Goal: Information Seeking & Learning: Compare options

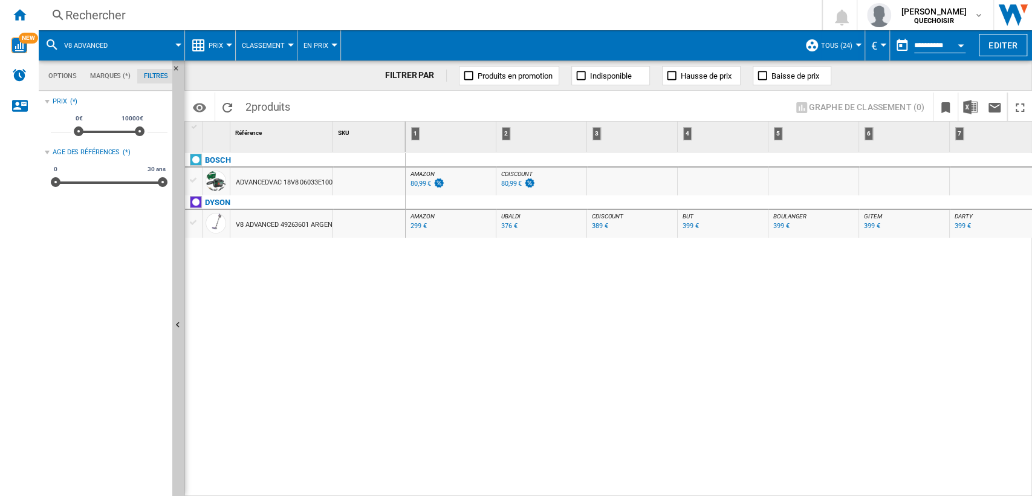
scroll to position [0, 280]
click at [259, 16] on div "Rechercher" at bounding box center [427, 15] width 725 height 17
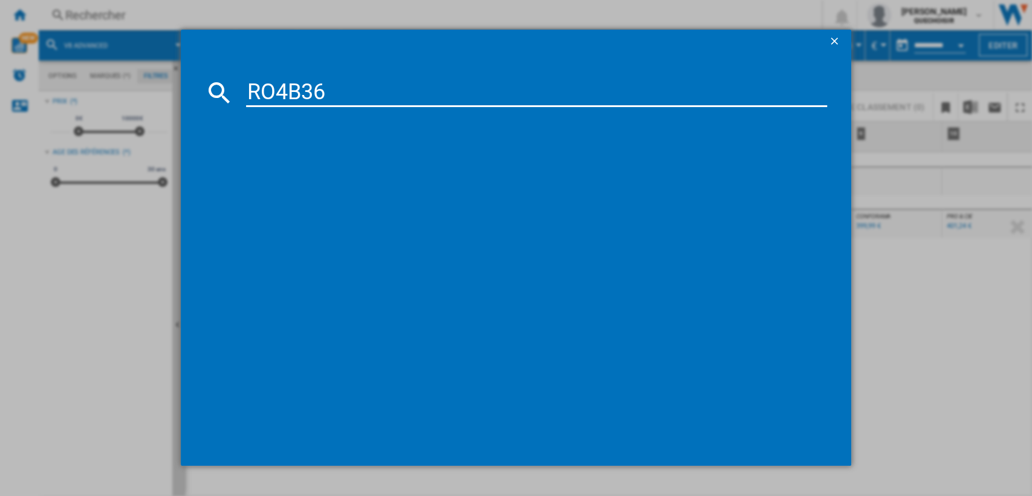
type input "RO4B36"
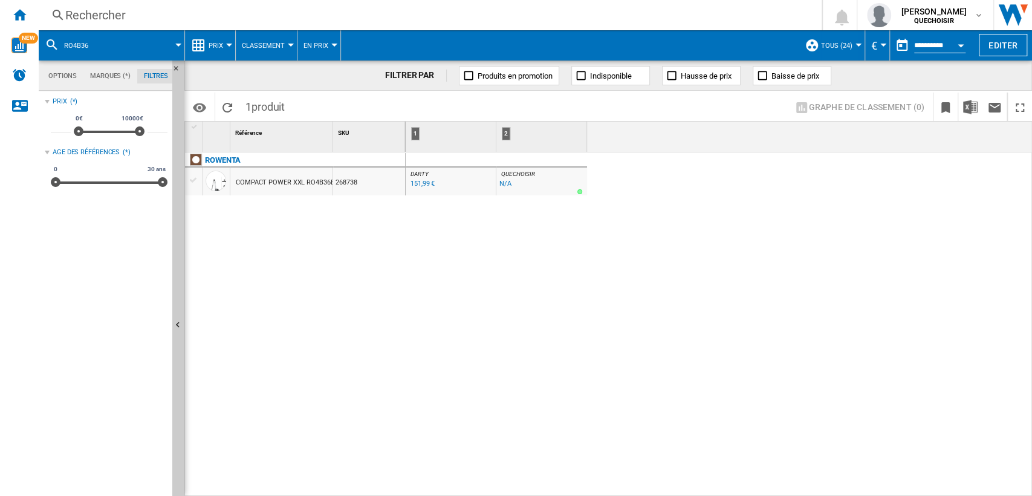
click at [301, 184] on div "COMPACT POWER XXL RO4B36EA NOIR" at bounding box center [296, 183] width 120 height 28
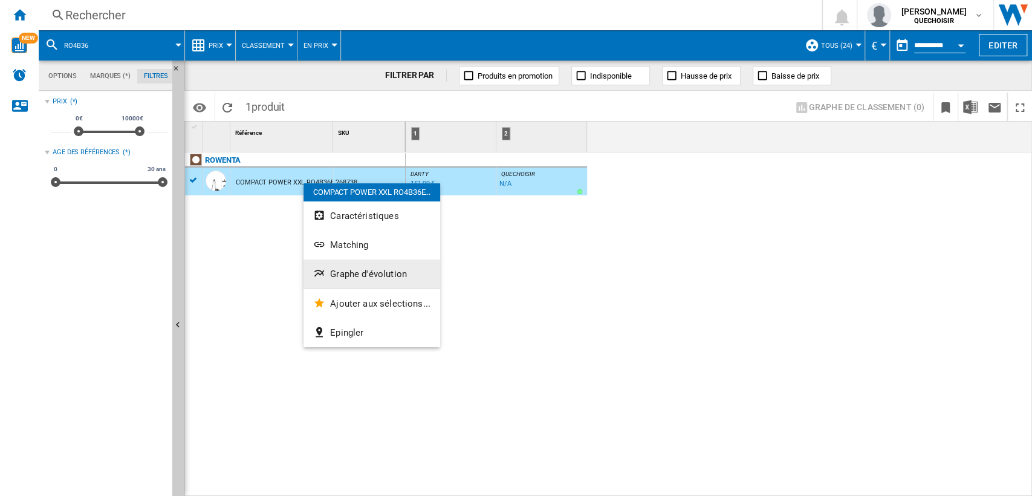
click at [348, 267] on button "Graphe d'évolution" at bounding box center [372, 273] width 137 height 29
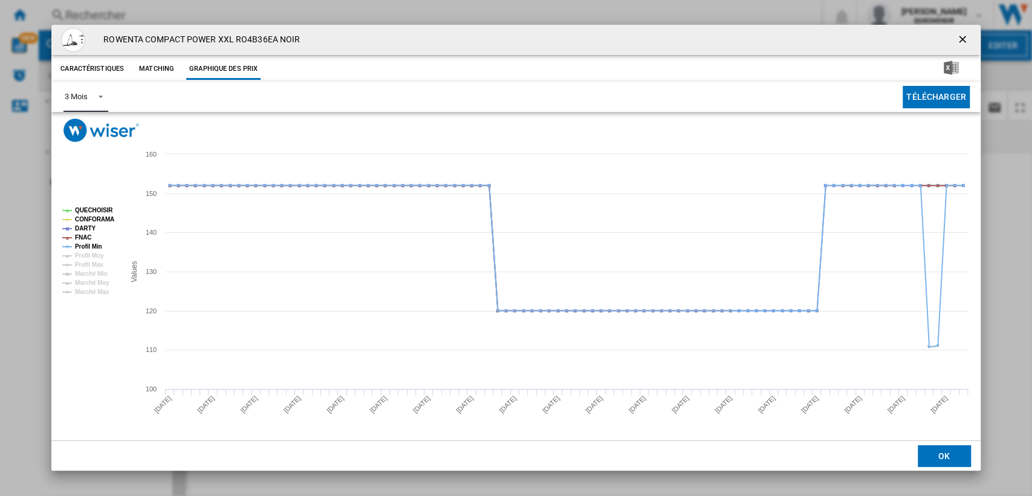
click at [80, 96] on div "3 Mois" at bounding box center [76, 96] width 22 height 9
click at [87, 130] on div "6 Mois" at bounding box center [76, 126] width 22 height 11
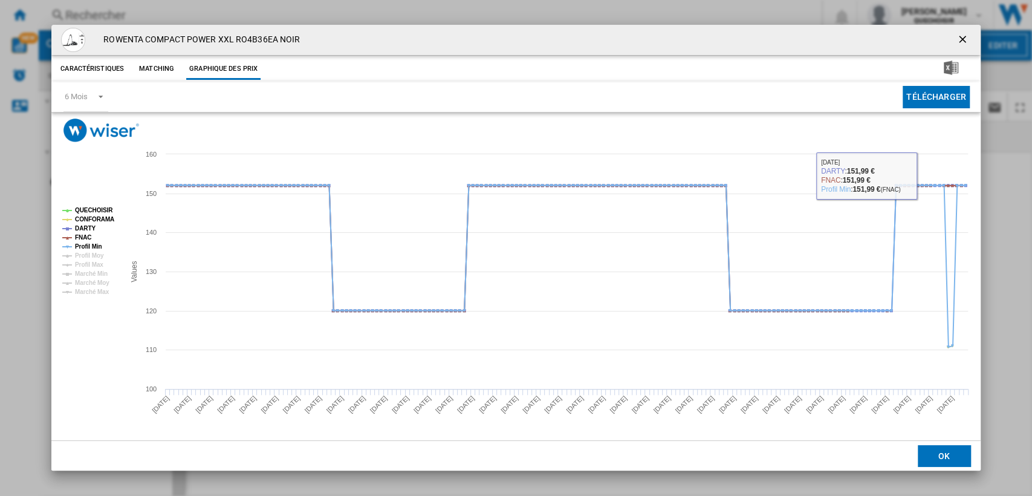
click at [967, 41] on ng-md-icon "getI18NText('BUTTONS.CLOSE_DIALOG')" at bounding box center [964, 40] width 15 height 15
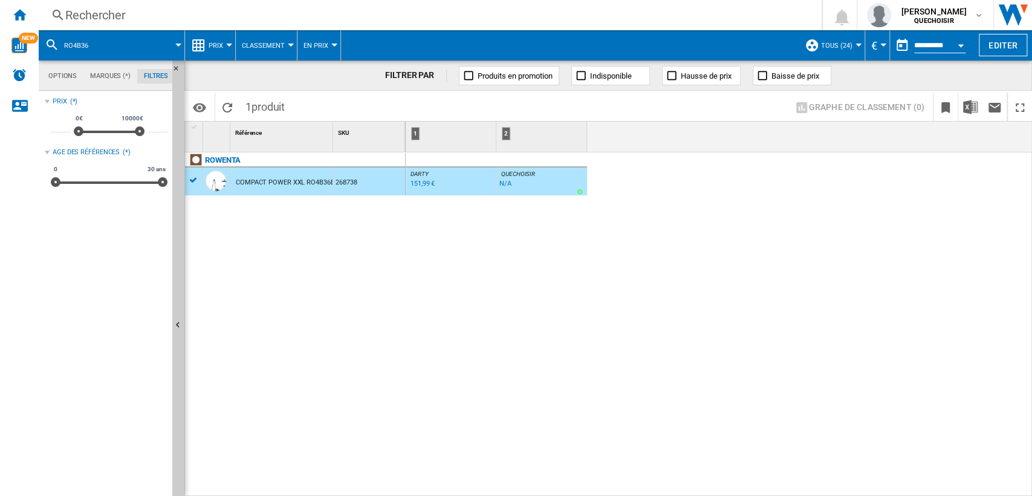
click at [325, 16] on div "Rechercher" at bounding box center [427, 15] width 725 height 17
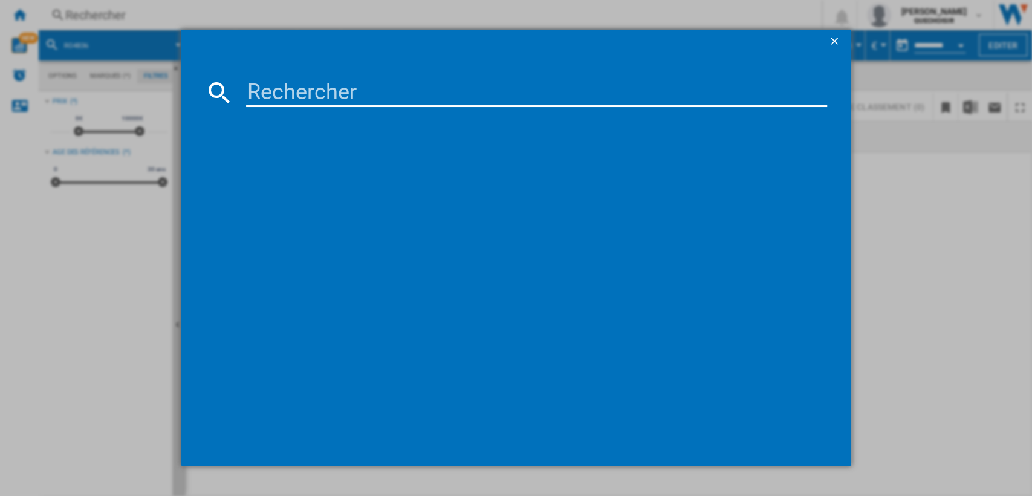
type input "RO4B25"
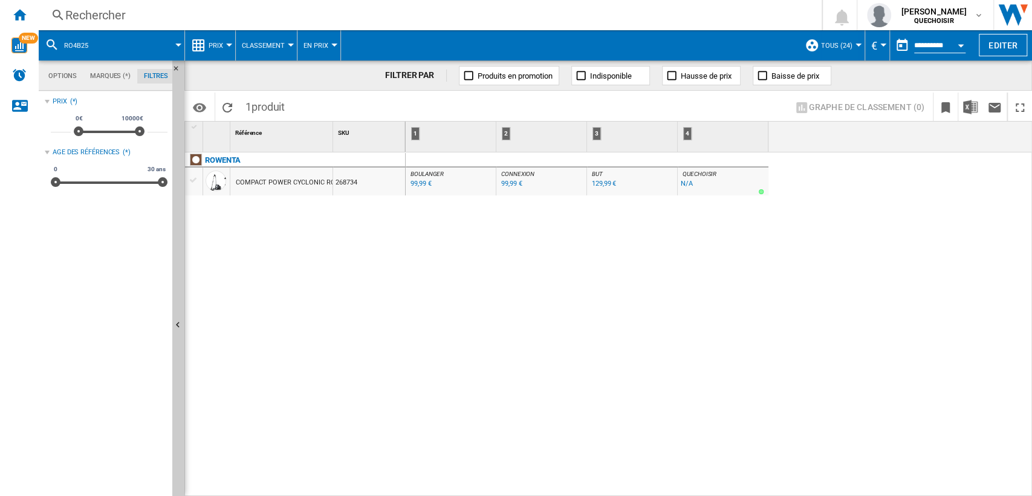
click at [272, 180] on div "COMPACT POWER CYCLONIC RO4B25EA NOIR" at bounding box center [305, 183] width 139 height 28
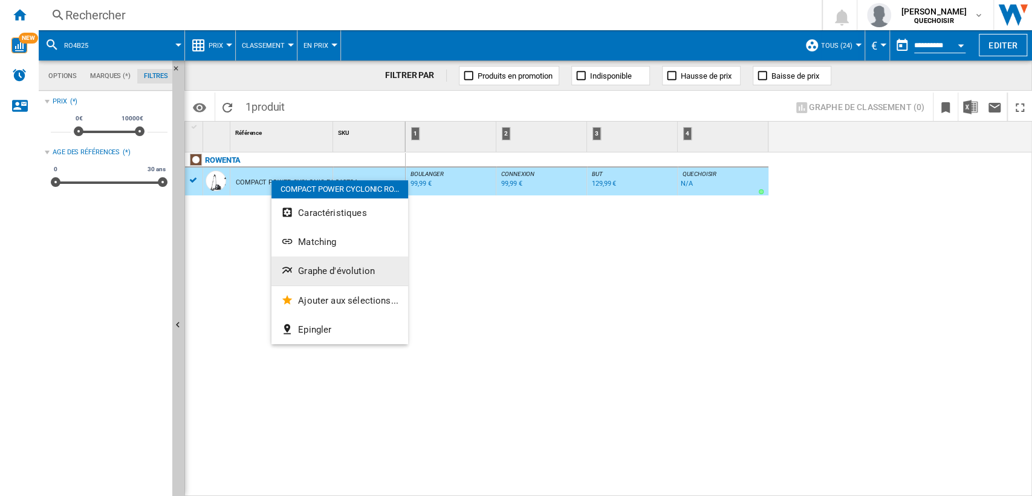
click at [329, 266] on span "Graphe d'évolution" at bounding box center [336, 271] width 77 height 11
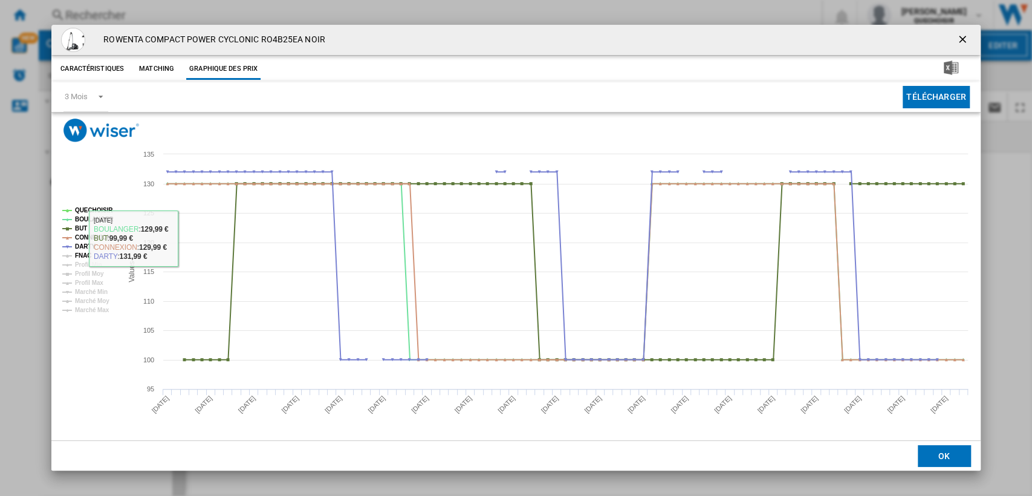
click at [84, 258] on tspan "FNAC" at bounding box center [83, 255] width 16 height 7
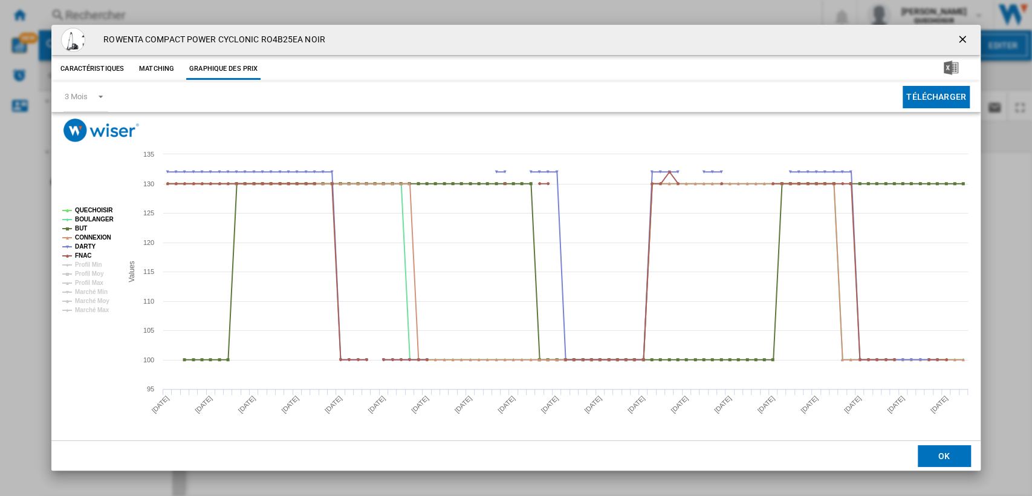
click at [83, 210] on tspan "QUECHOISIR" at bounding box center [94, 210] width 38 height 7
click at [964, 37] on ng-md-icon "getI18NText('BUTTONS.CLOSE_DIALOG')" at bounding box center [964, 40] width 15 height 15
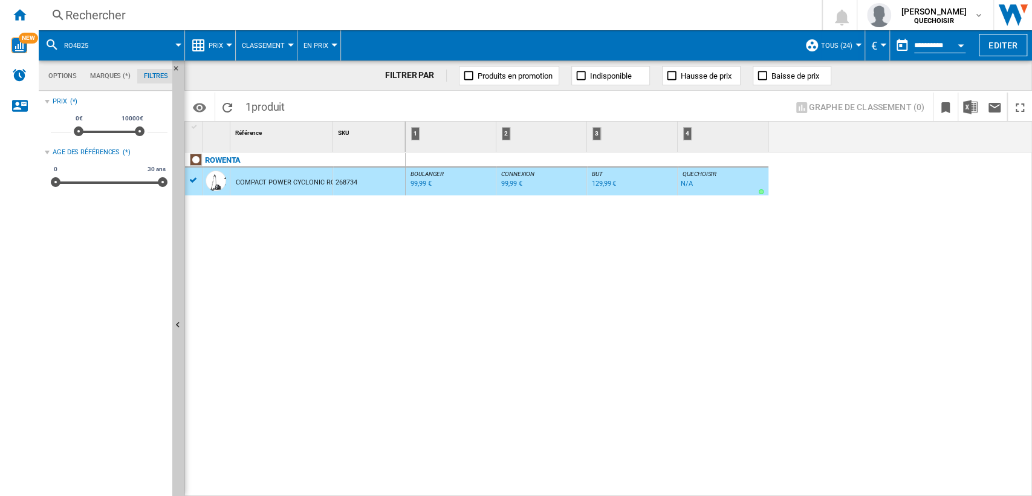
click at [353, 18] on div "Rechercher" at bounding box center [427, 15] width 725 height 17
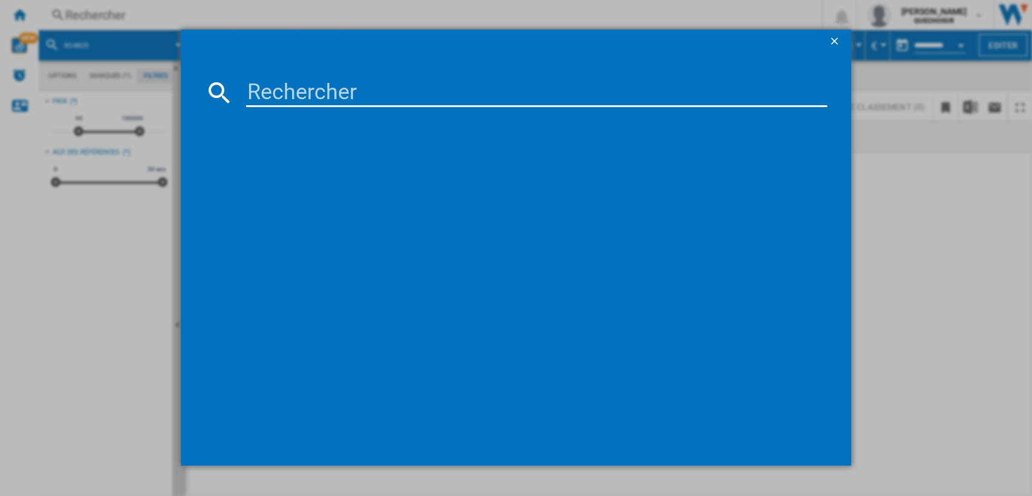
type input "HP105HM"
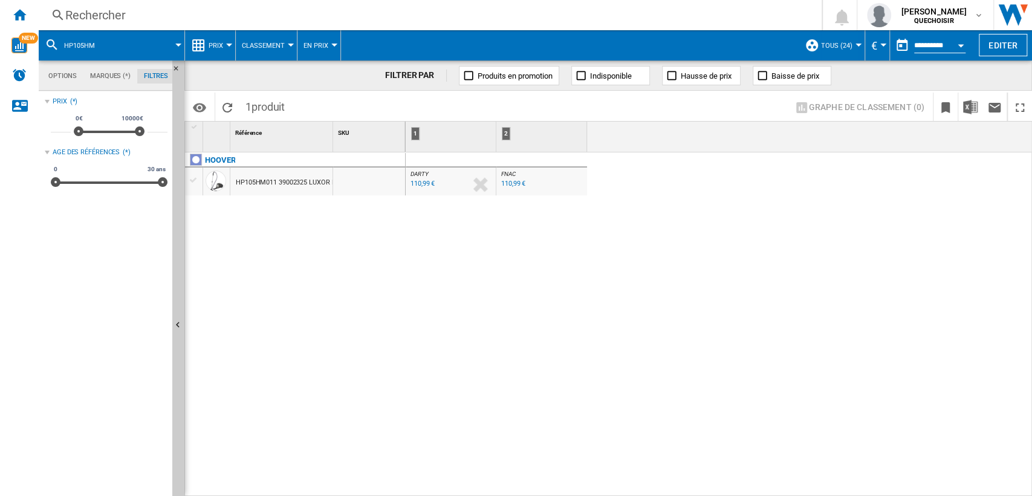
click at [256, 180] on div "HP105HM011 39002325 LUXOR NOIR" at bounding box center [291, 183] width 111 height 28
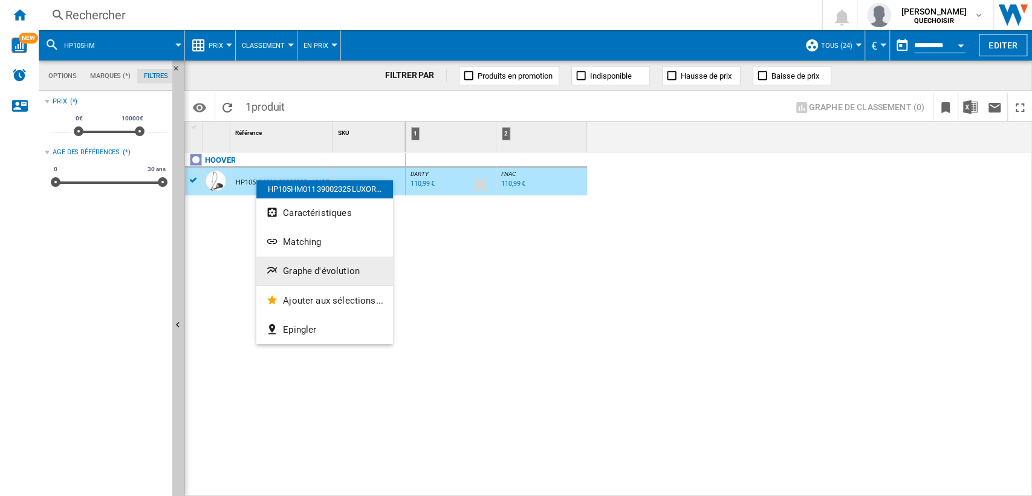
click at [305, 259] on button "Graphe d'évolution" at bounding box center [324, 270] width 137 height 29
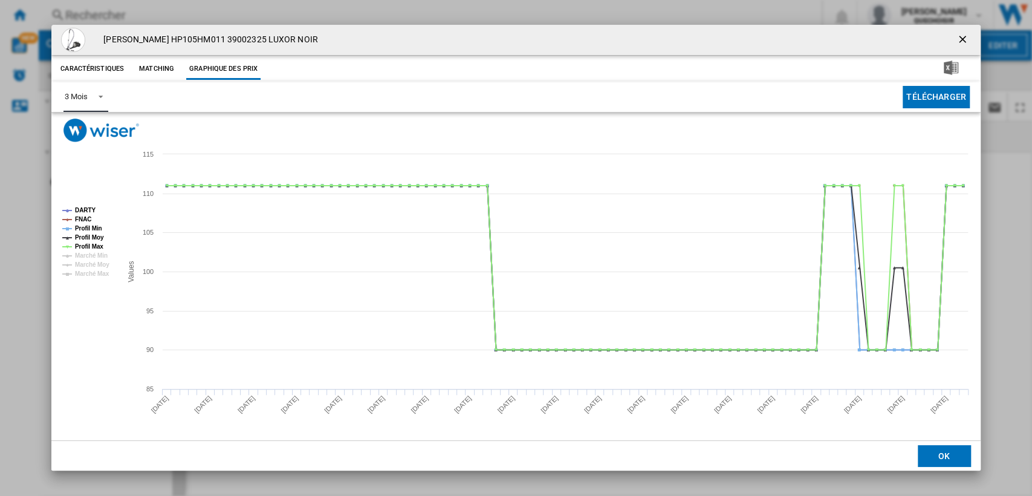
click at [85, 93] on div "3 Mois" at bounding box center [76, 96] width 22 height 9
click at [80, 121] on div "6 Mois" at bounding box center [76, 126] width 22 height 11
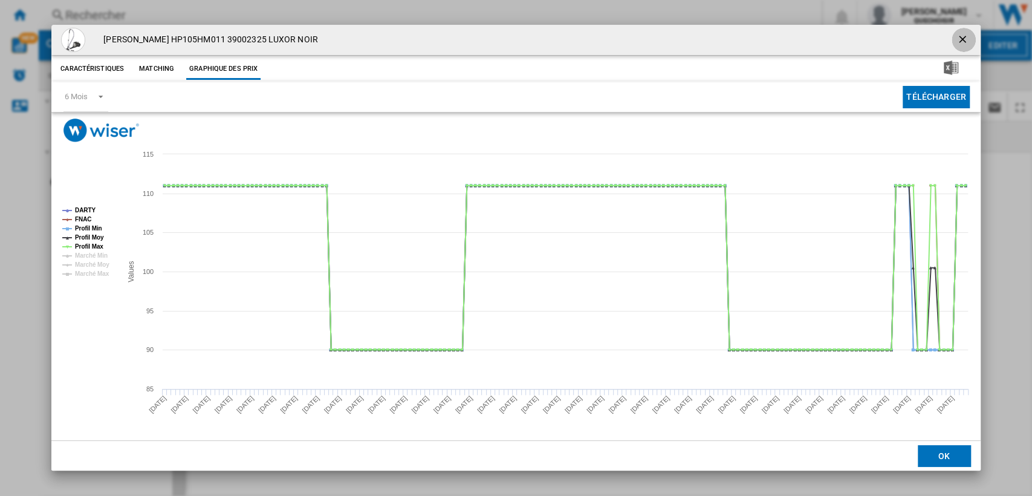
click at [956, 40] on button "Product popup" at bounding box center [964, 40] width 24 height 24
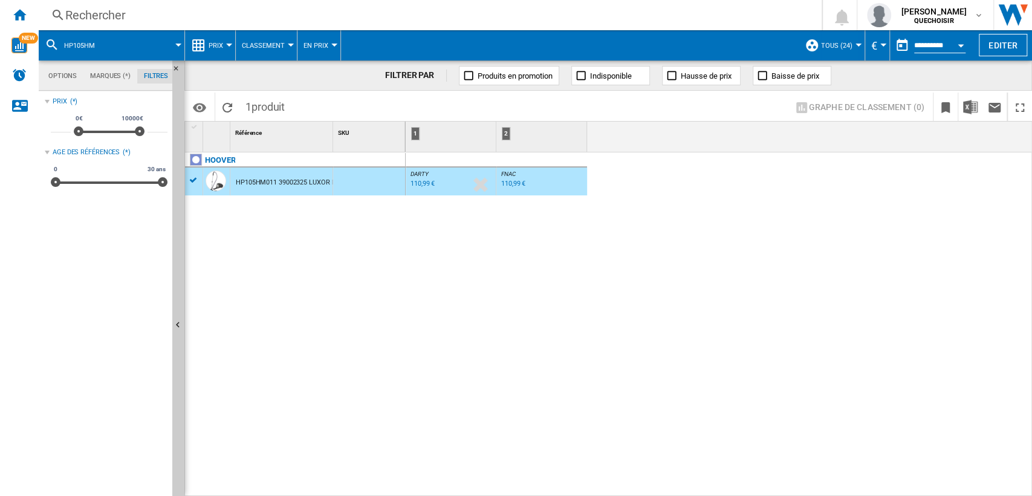
click at [235, 7] on div "Rechercher" at bounding box center [427, 15] width 725 height 17
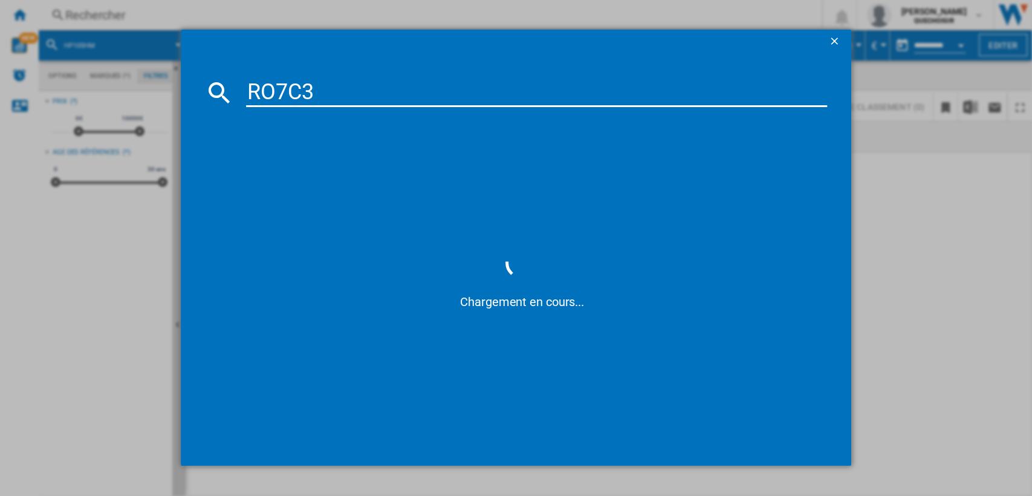
type input "RO7C"
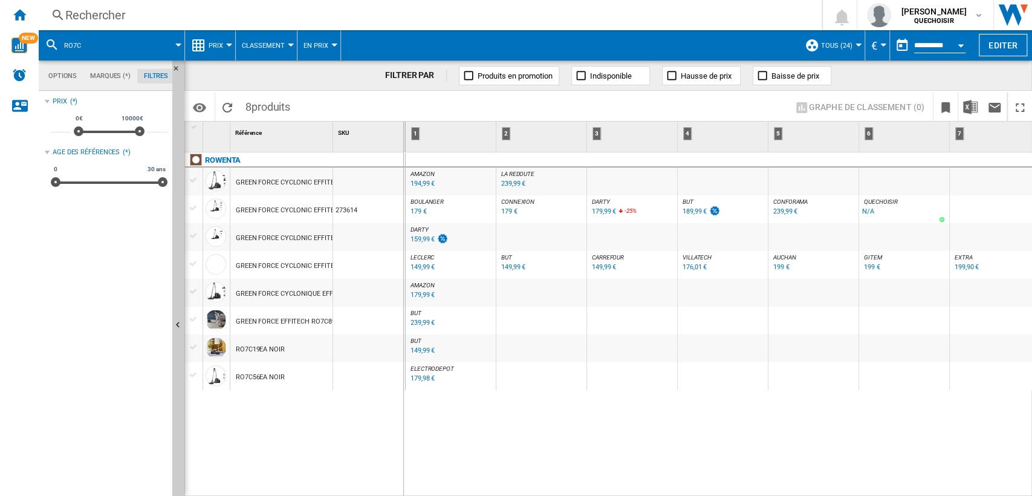
drag, startPoint x: 333, startPoint y: 137, endPoint x: 403, endPoint y: 140, distance: 70.2
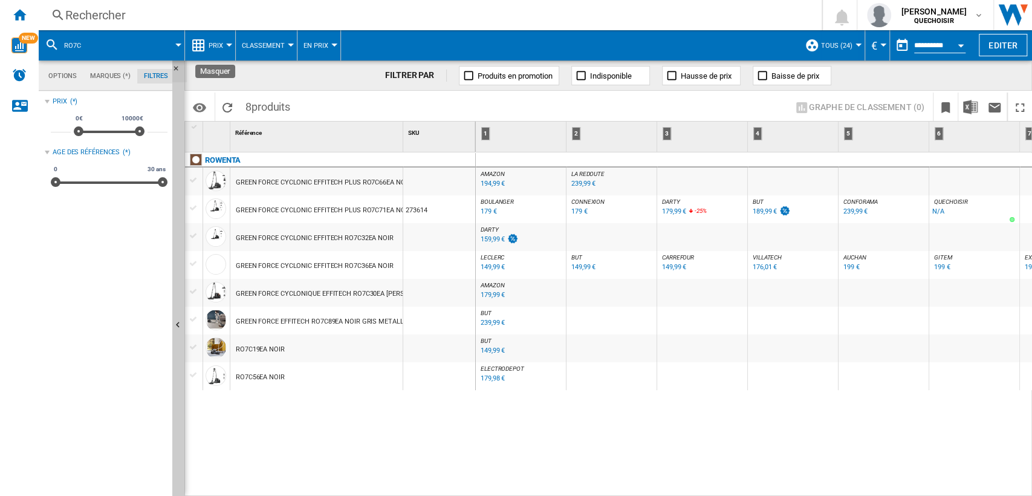
click at [176, 65] on ng-md-icon "Masquer" at bounding box center [179, 72] width 15 height 15
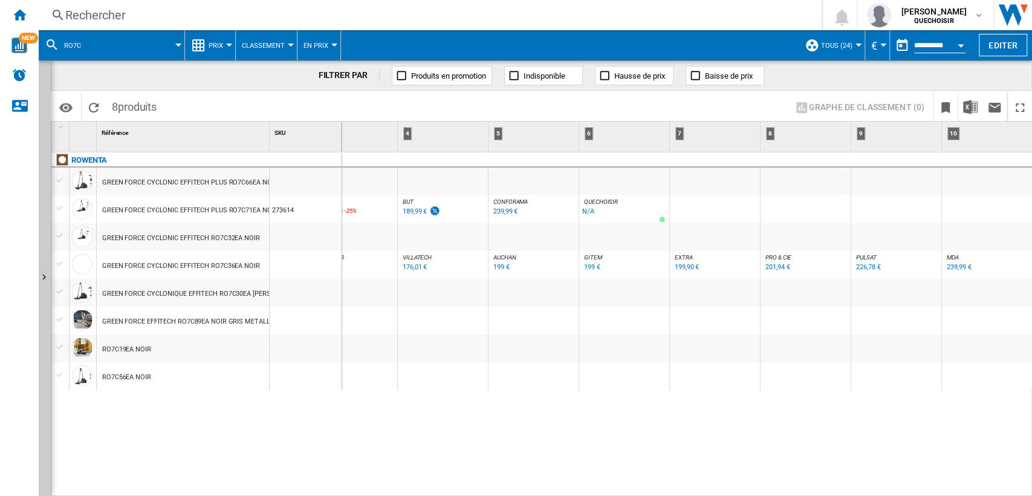
scroll to position [0, 217]
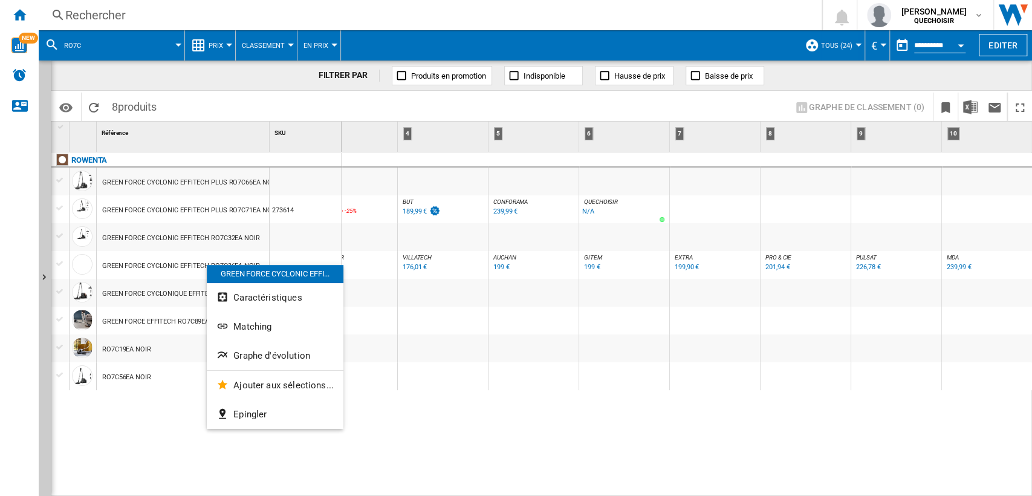
click at [191, 267] on div at bounding box center [516, 248] width 1032 height 496
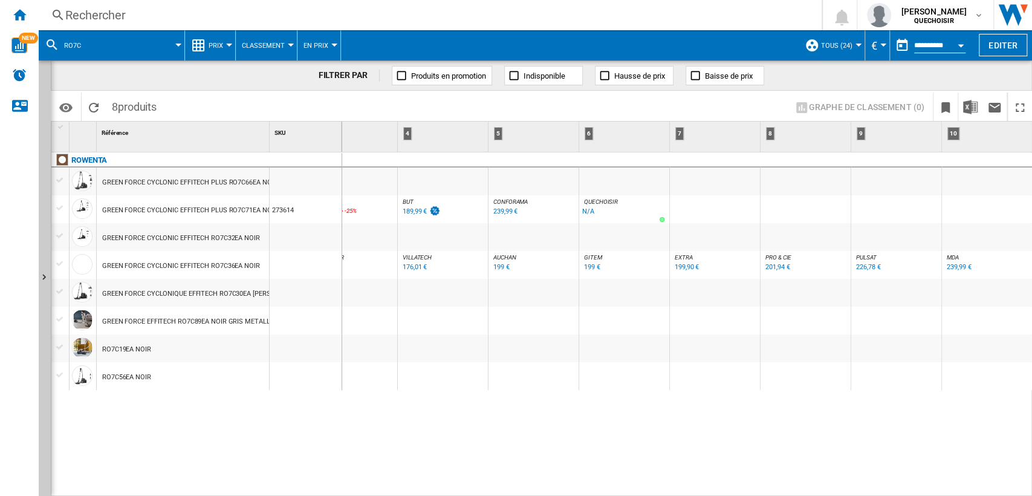
click at [194, 264] on div "GREEN FORCE CYCLONIC EFFITECH RO7C36EA NOIR" at bounding box center [181, 266] width 158 height 28
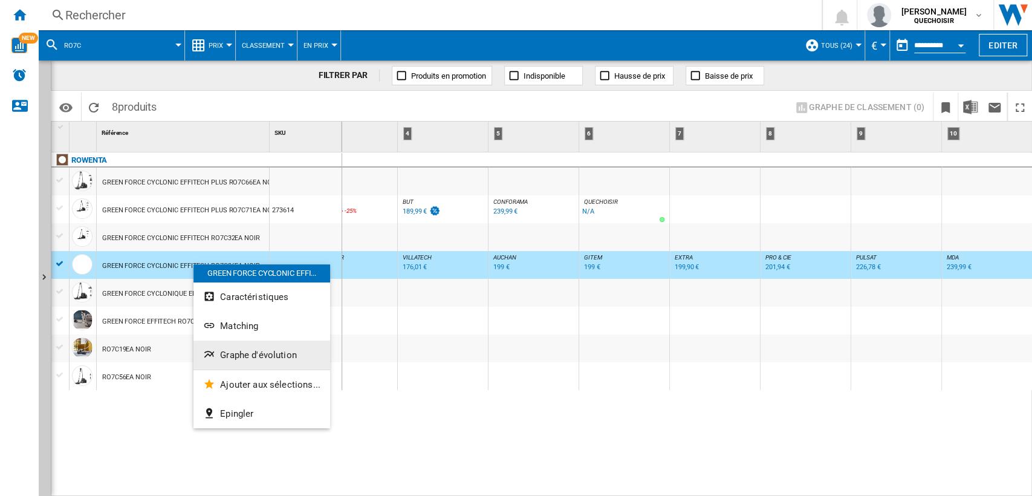
click at [254, 350] on span "Graphe d'évolution" at bounding box center [258, 355] width 77 height 11
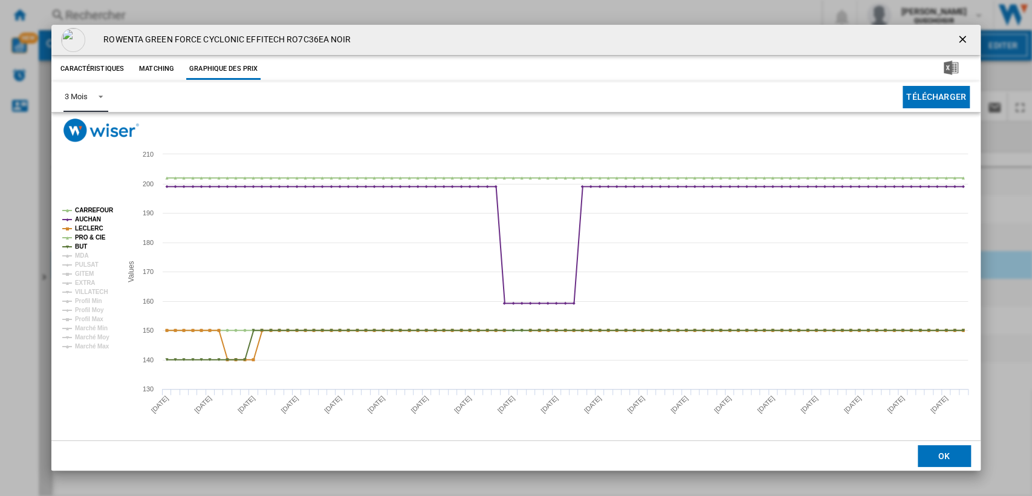
click at [76, 92] on div "3 Mois" at bounding box center [76, 96] width 22 height 9
click at [83, 124] on div "6 Mois" at bounding box center [76, 126] width 22 height 11
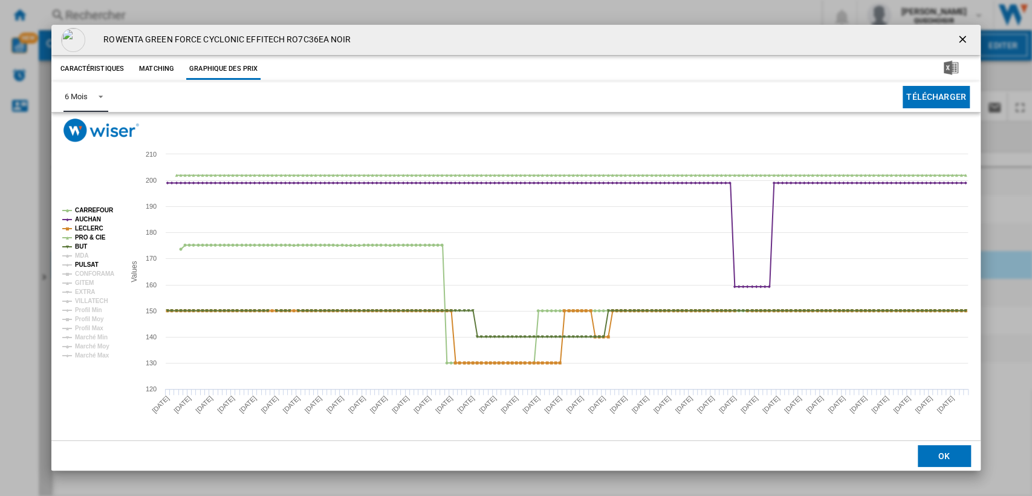
click at [82, 257] on tspan "MDA" at bounding box center [81, 255] width 13 height 7
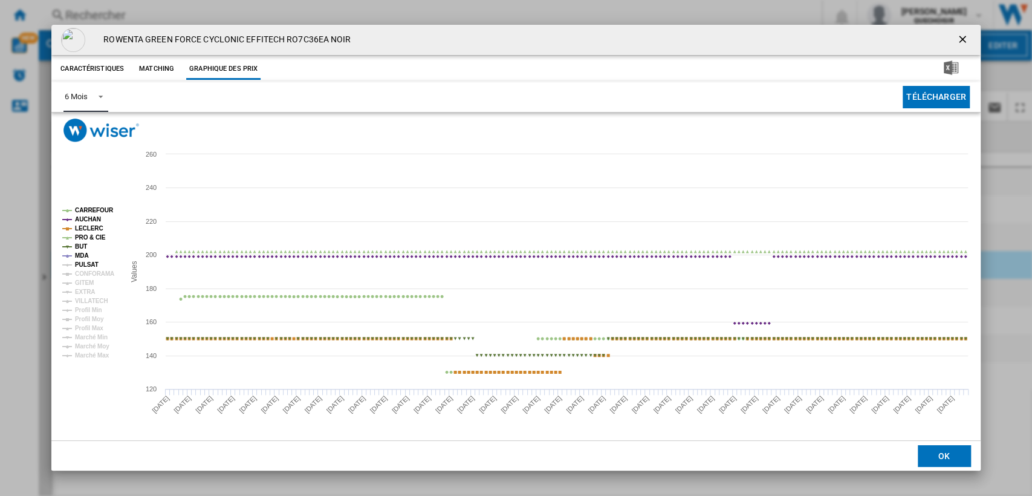
click at [83, 266] on tspan "PULSAT" at bounding box center [87, 264] width 24 height 7
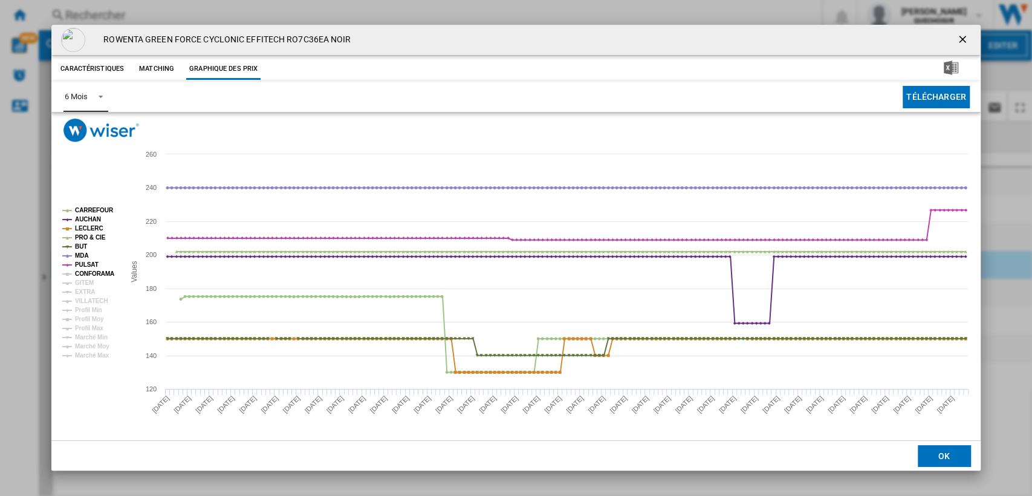
drag, startPoint x: 85, startPoint y: 272, endPoint x: 85, endPoint y: 282, distance: 10.3
click at [86, 272] on tspan "CONFORAMA" at bounding box center [94, 273] width 39 height 7
click at [85, 283] on tspan "GITEM" at bounding box center [84, 282] width 19 height 7
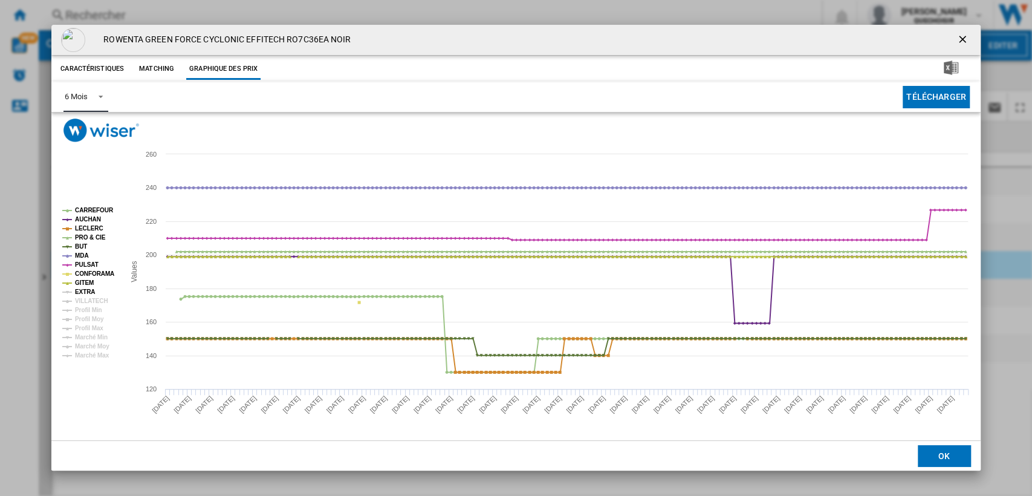
click at [91, 295] on tspan "EXTRA" at bounding box center [85, 292] width 20 height 7
click at [91, 299] on tspan "VILLATECH" at bounding box center [91, 301] width 33 height 7
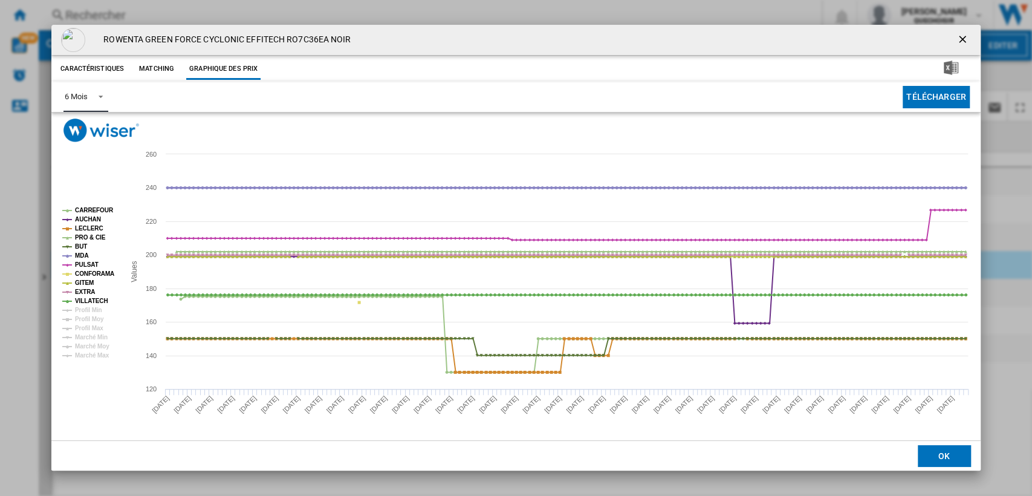
click at [82, 258] on tspan "MDA" at bounding box center [81, 255] width 13 height 7
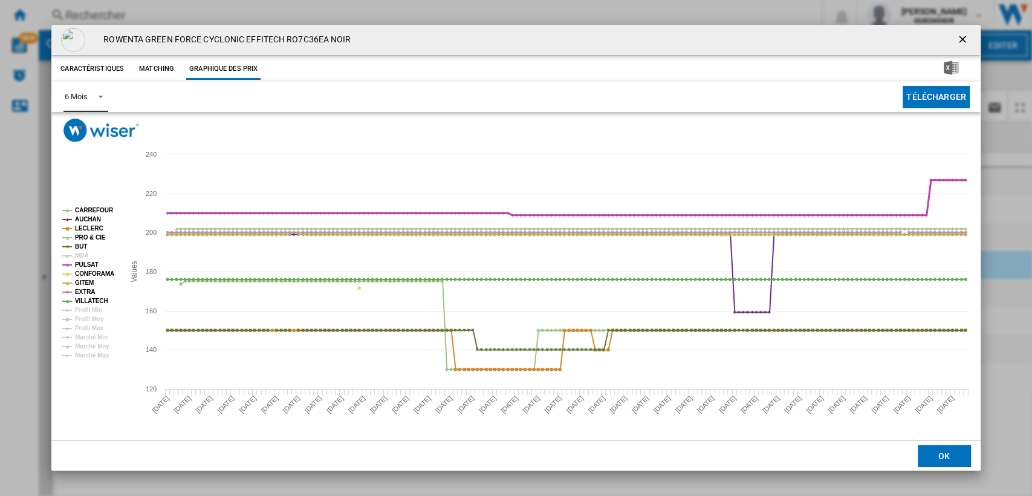
click at [80, 265] on tspan "PULSAT" at bounding box center [87, 264] width 24 height 7
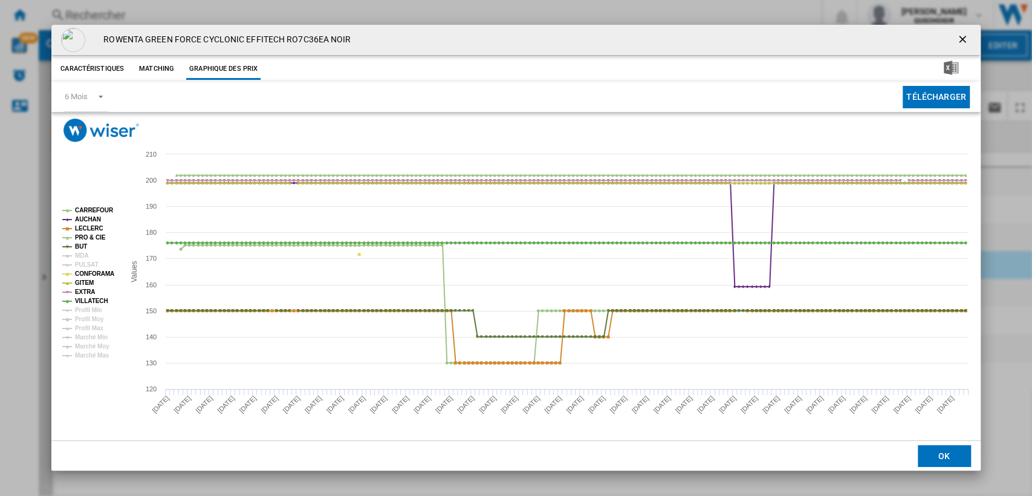
click at [963, 37] on ng-md-icon "getI18NText('BUTTONS.CLOSE_DIALOG')" at bounding box center [964, 40] width 15 height 15
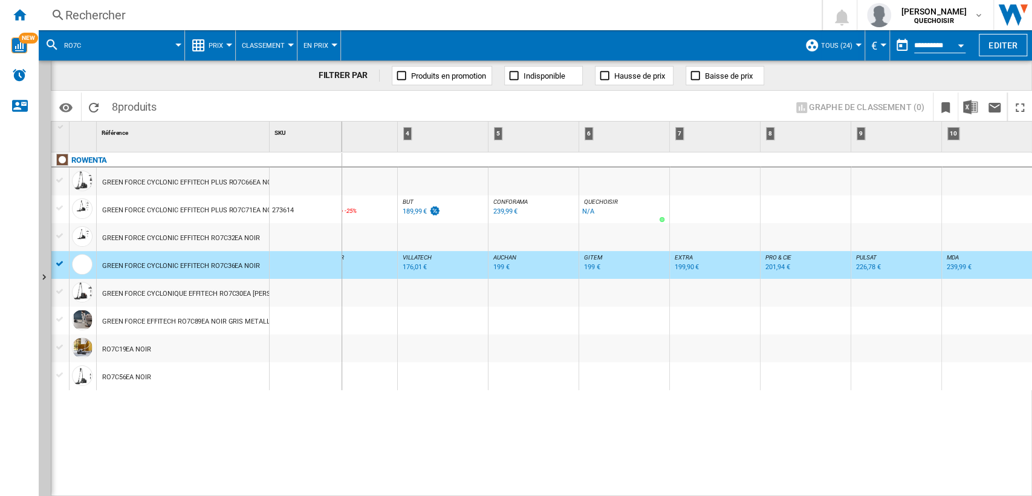
scroll to position [0, 0]
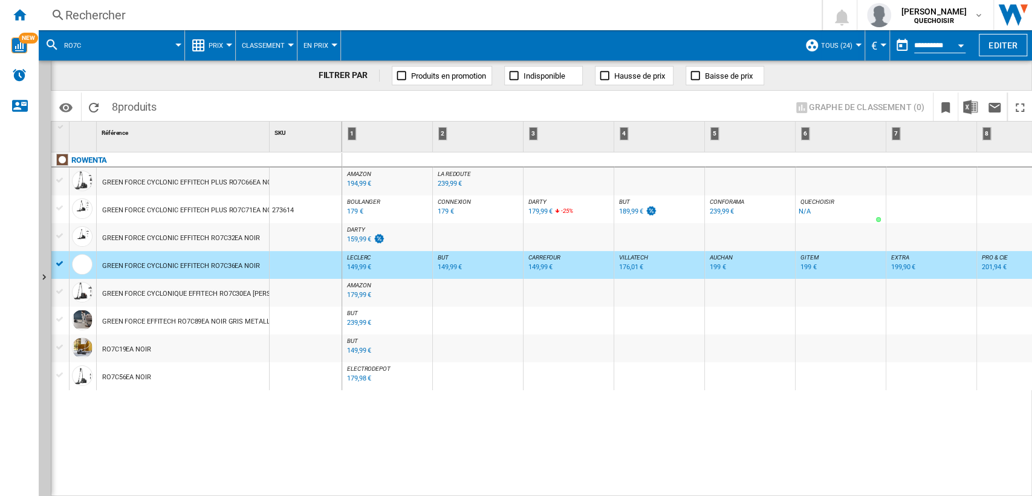
click at [223, 232] on div "GREEN FORCE CYCLONIC EFFITECH RO7C32EA NOIR" at bounding box center [181, 238] width 158 height 28
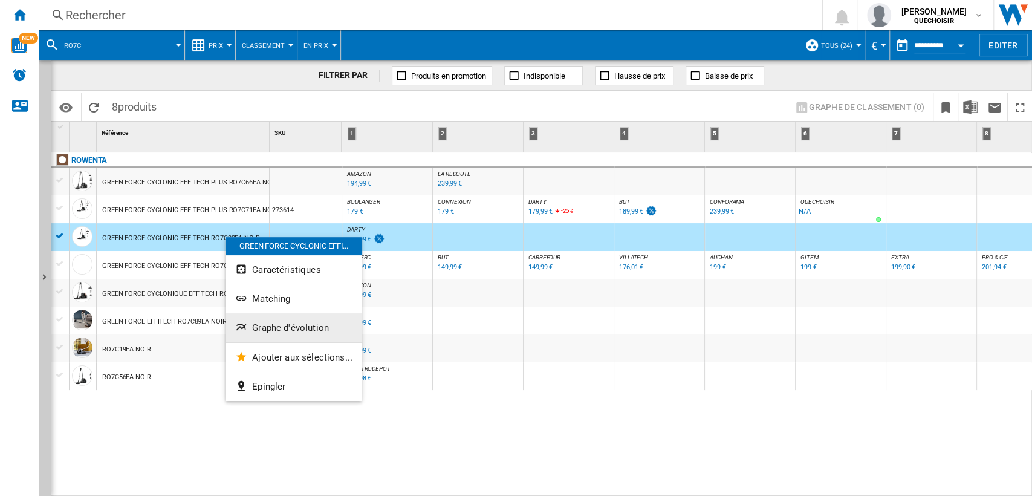
click at [276, 322] on span "Graphe d'évolution" at bounding box center [290, 327] width 77 height 11
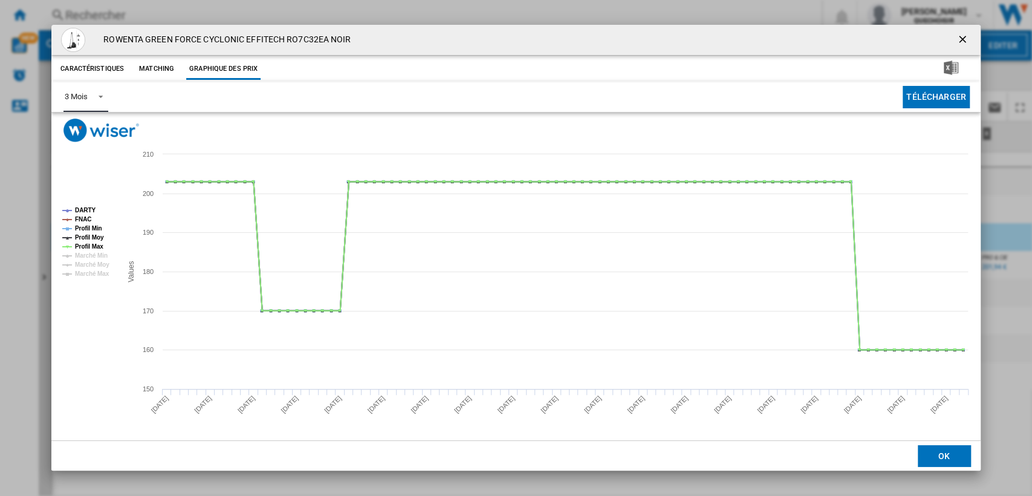
click at [77, 98] on div "3 Mois" at bounding box center [76, 96] width 22 height 9
click at [75, 122] on div "6 Mois" at bounding box center [76, 126] width 22 height 11
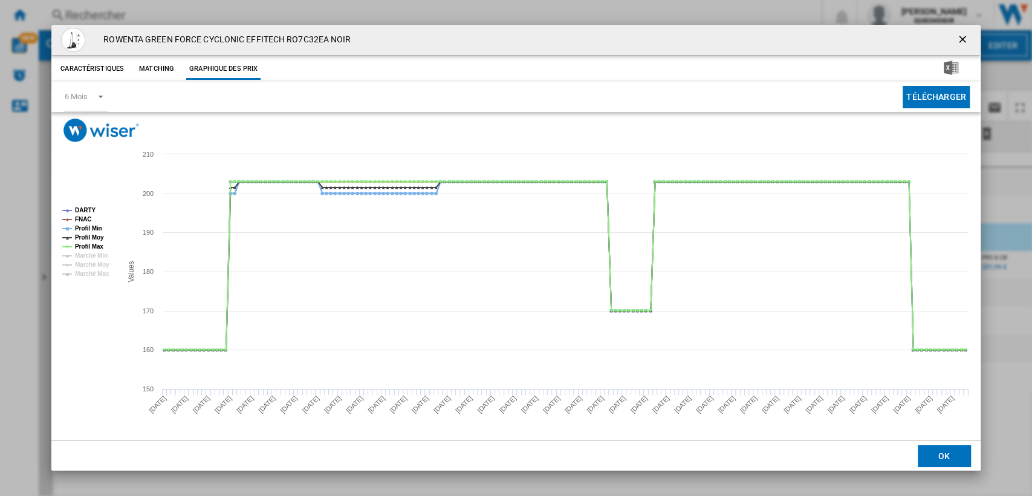
click at [964, 34] on ng-md-icon "getI18NText('BUTTONS.CLOSE_DIALOG')" at bounding box center [964, 40] width 15 height 15
